Goal: Information Seeking & Learning: Learn about a topic

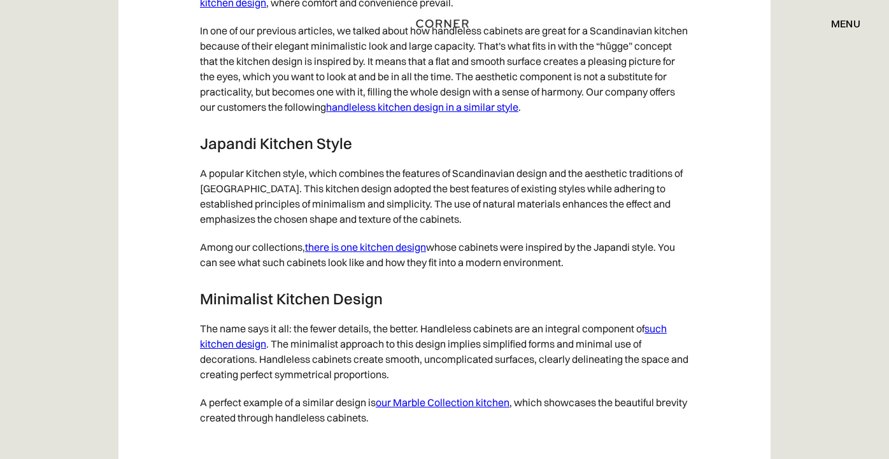
scroll to position [6519, 0]
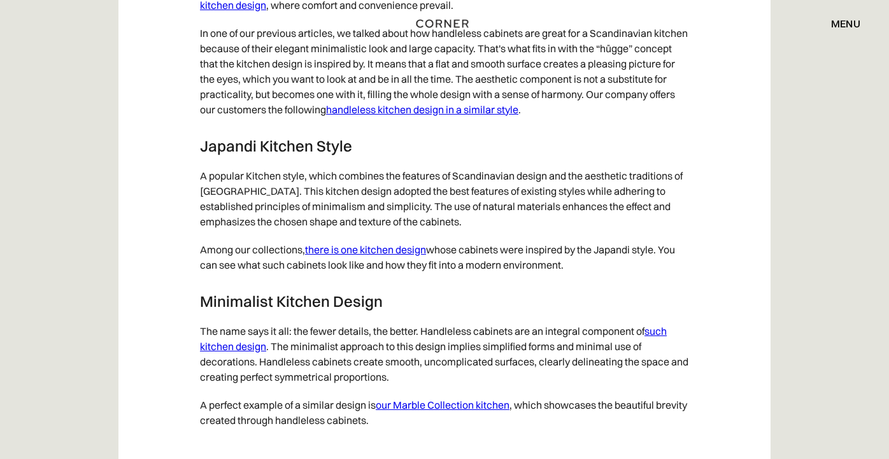
click at [375, 256] on link "there is one kitchen design" at bounding box center [365, 249] width 121 height 13
click at [466, 116] on link "handleless kitchen design in a similar style" at bounding box center [422, 109] width 192 height 13
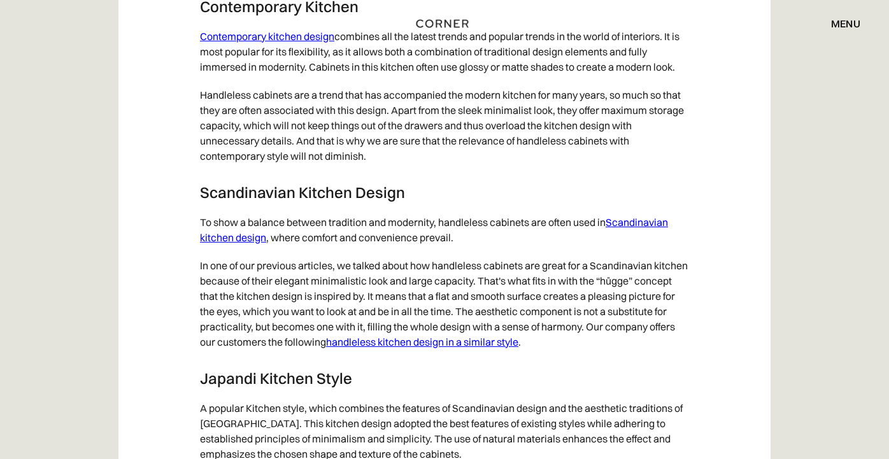
scroll to position [6277, 0]
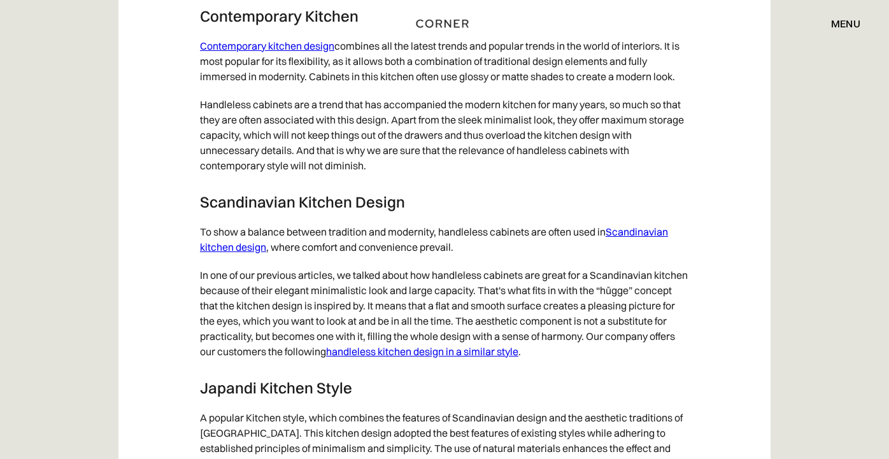
click at [631, 245] on link "Scandinavian kitchen design" at bounding box center [434, 239] width 468 height 28
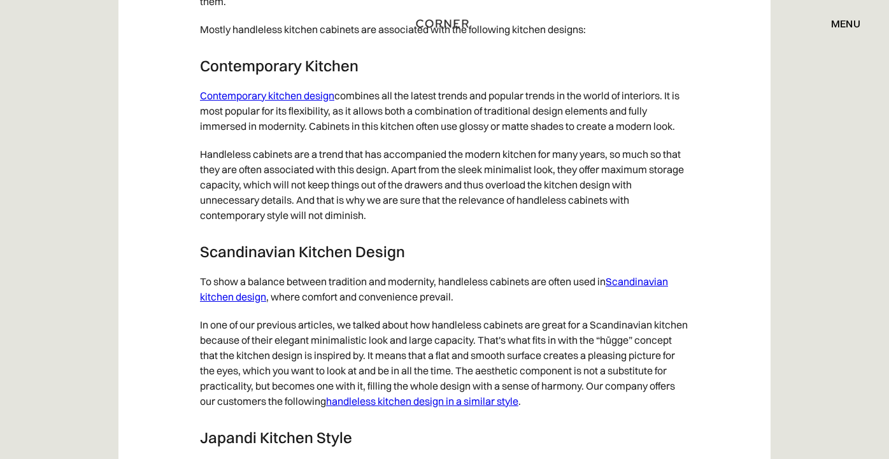
scroll to position [6083, 0]
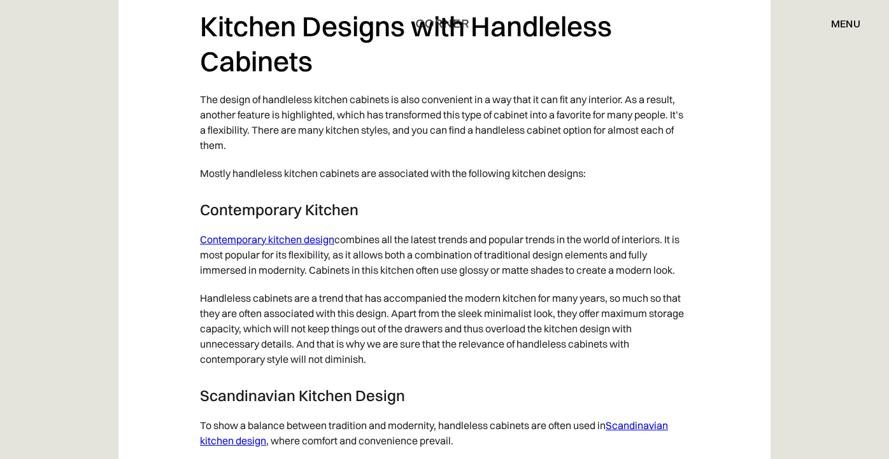
click at [289, 246] on link "Contemporary kitchen design" at bounding box center [267, 239] width 134 height 13
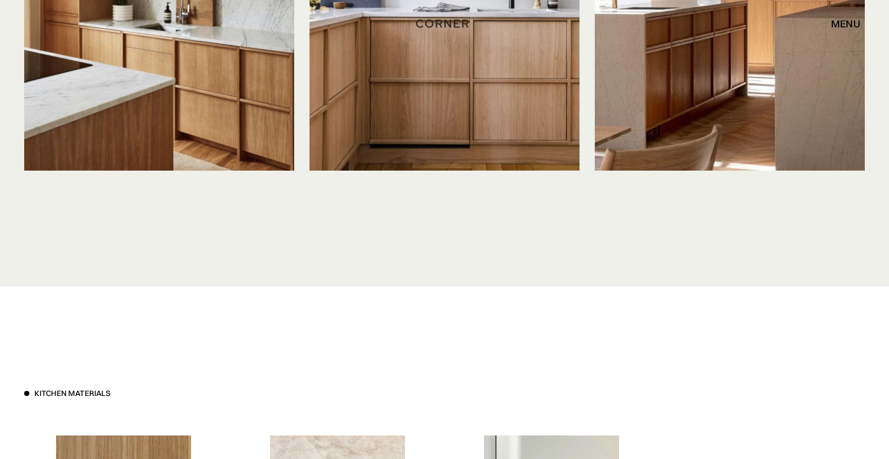
scroll to position [3227, 0]
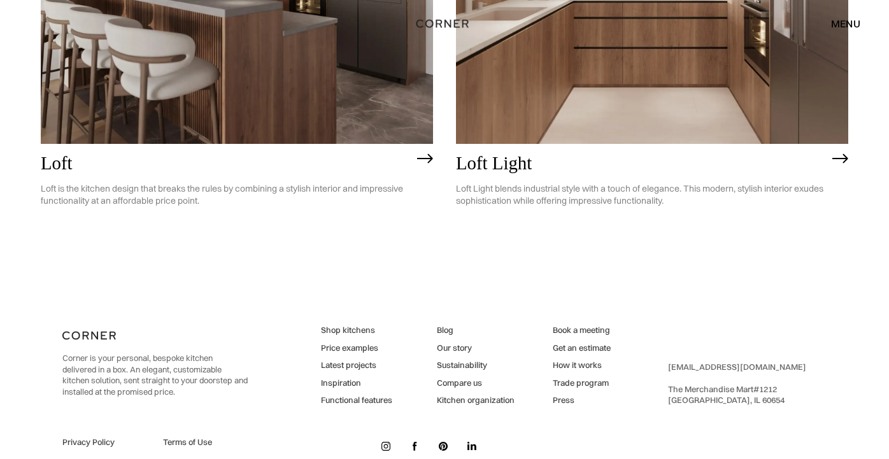
scroll to position [3343, 0]
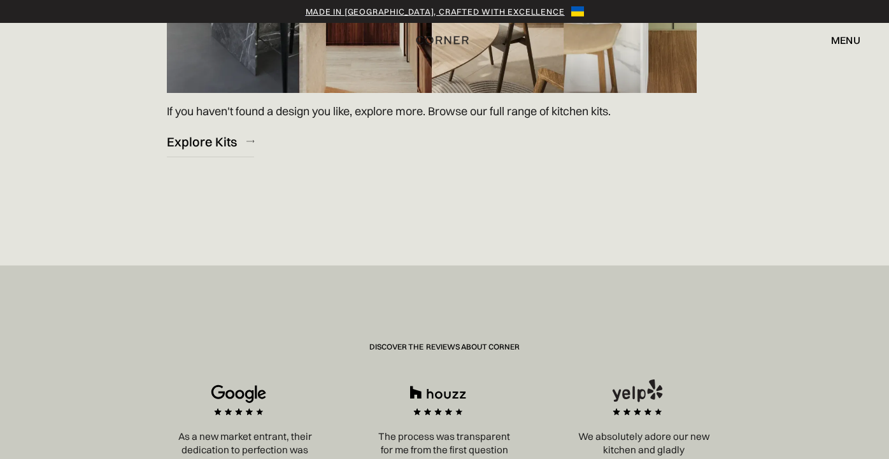
scroll to position [2052, 0]
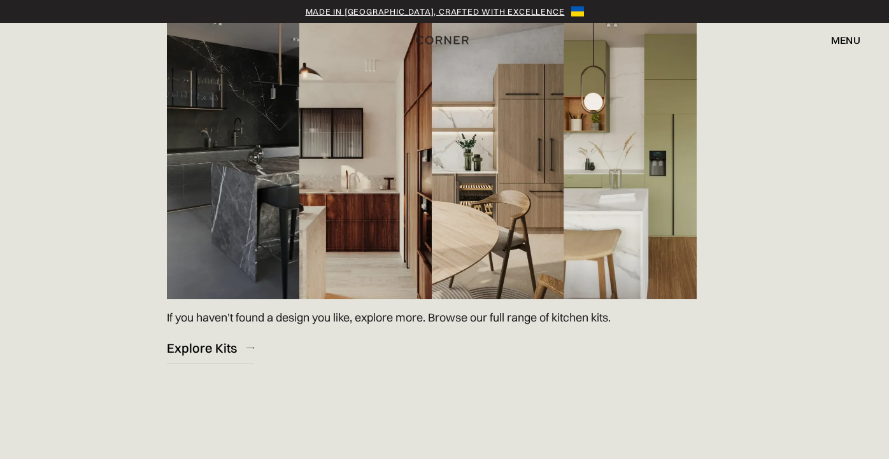
scroll to position [1854, 0]
